Goal: Navigation & Orientation: Find specific page/section

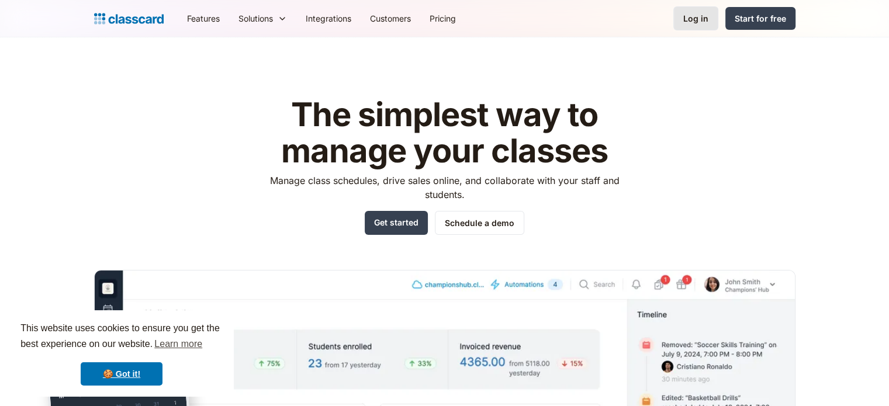
click at [697, 13] on div "Log in" at bounding box center [695, 18] width 25 height 12
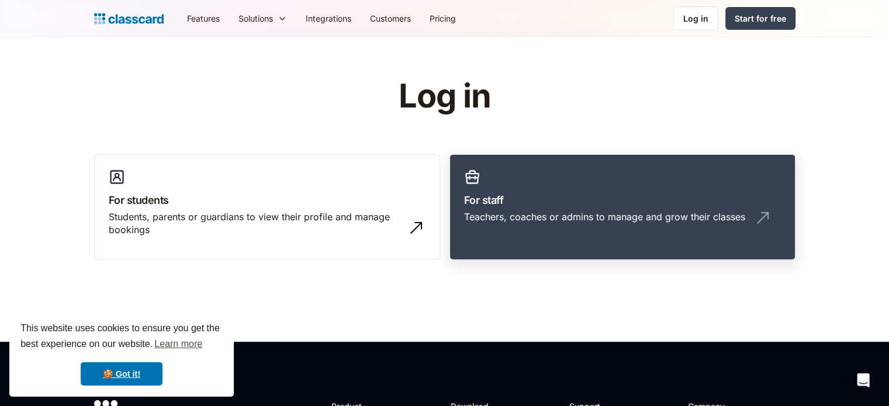
click at [526, 221] on div "Teachers, coaches or admins to manage and grow their classes" at bounding box center [604, 216] width 281 height 13
